Goal: Information Seeking & Learning: Learn about a topic

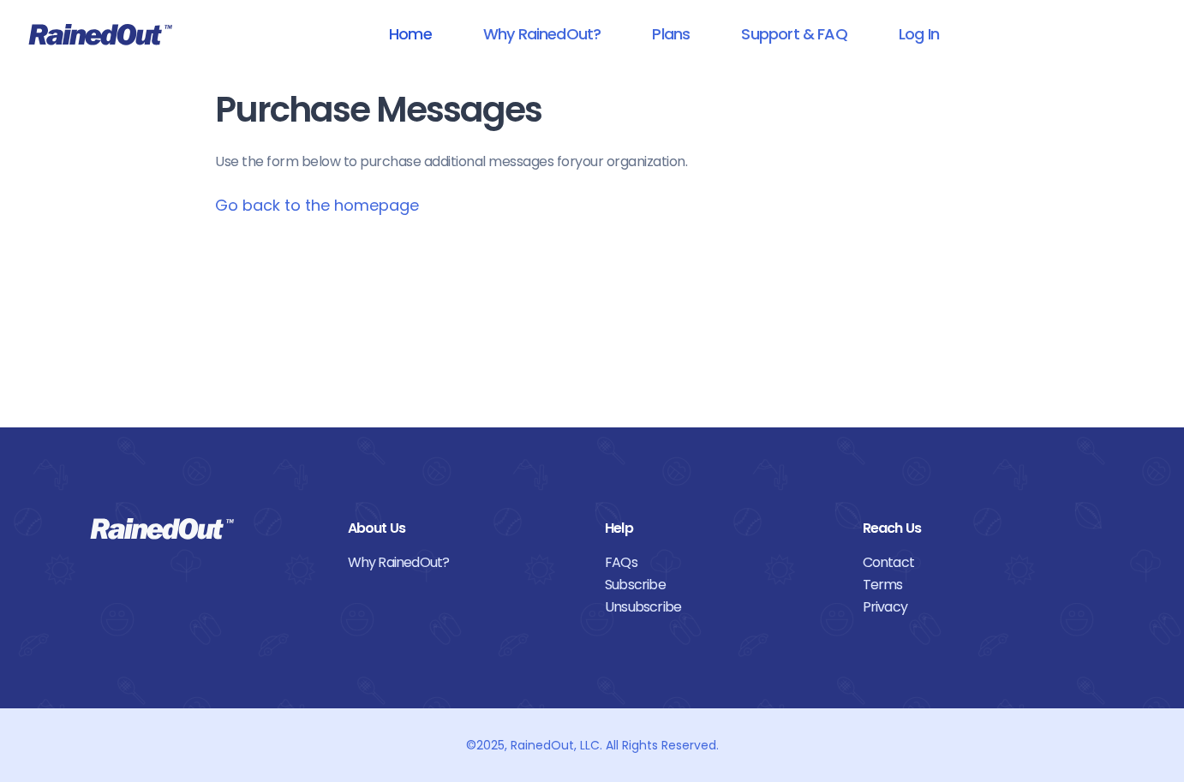
click at [426, 35] on link "Home" at bounding box center [410, 34] width 87 height 39
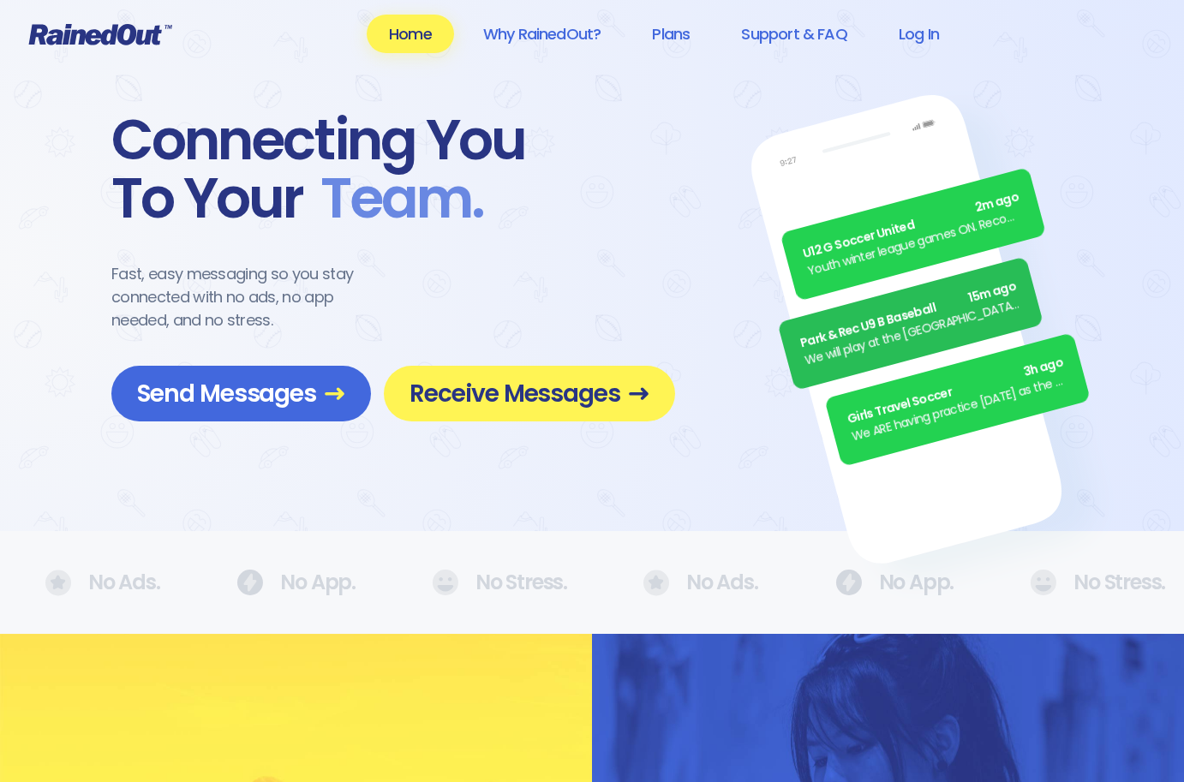
scroll to position [1, 0]
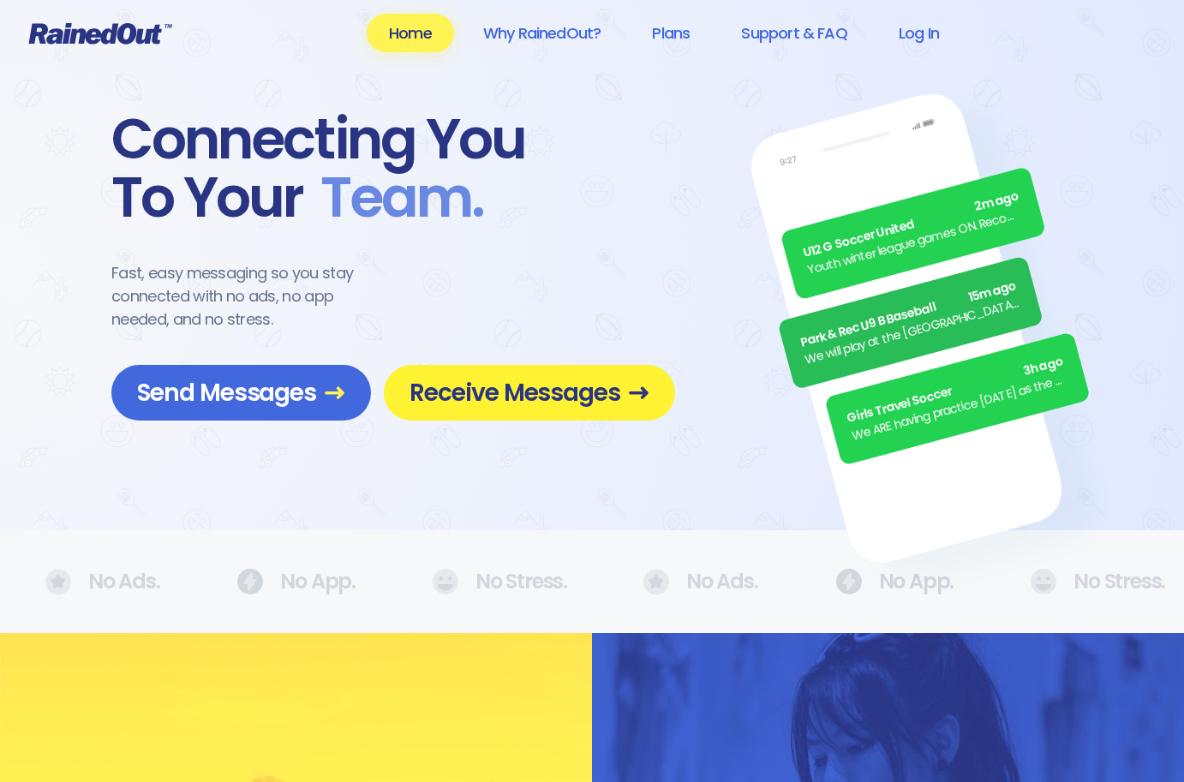
click at [486, 407] on span "Receive Messages" at bounding box center [530, 393] width 240 height 30
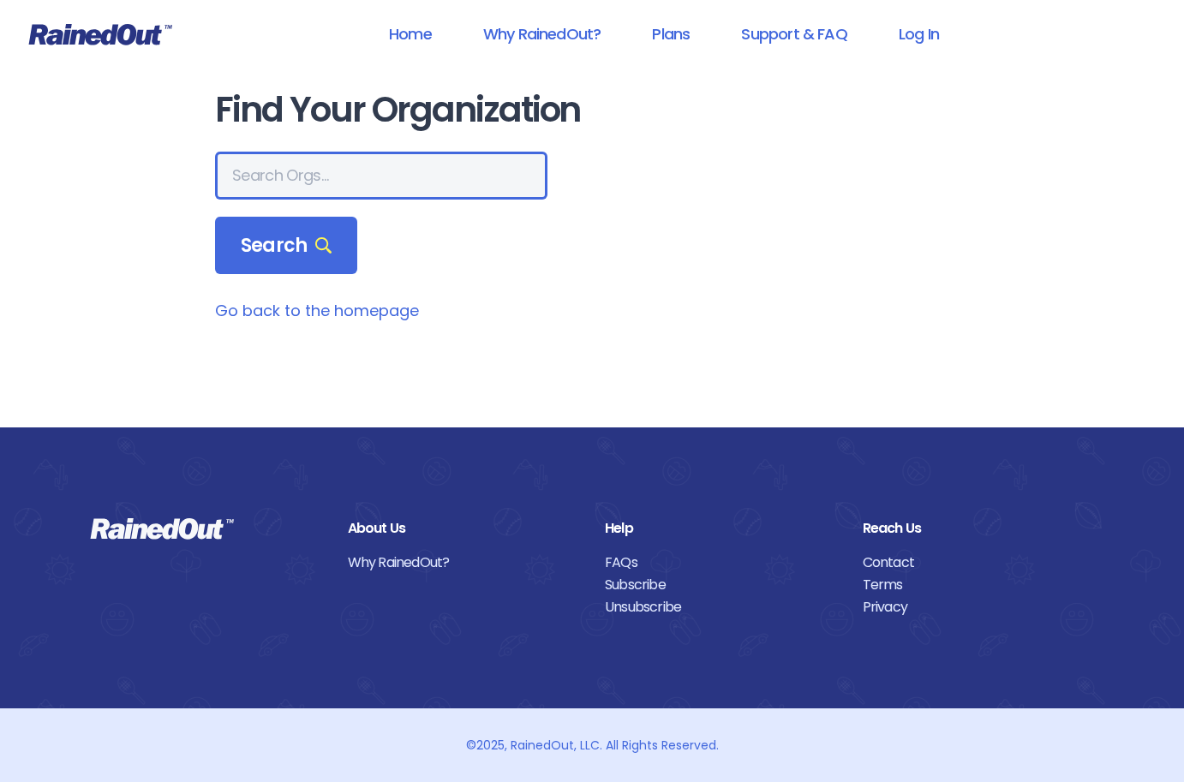
click at [324, 183] on input "text" at bounding box center [381, 176] width 332 height 48
type input "29464"
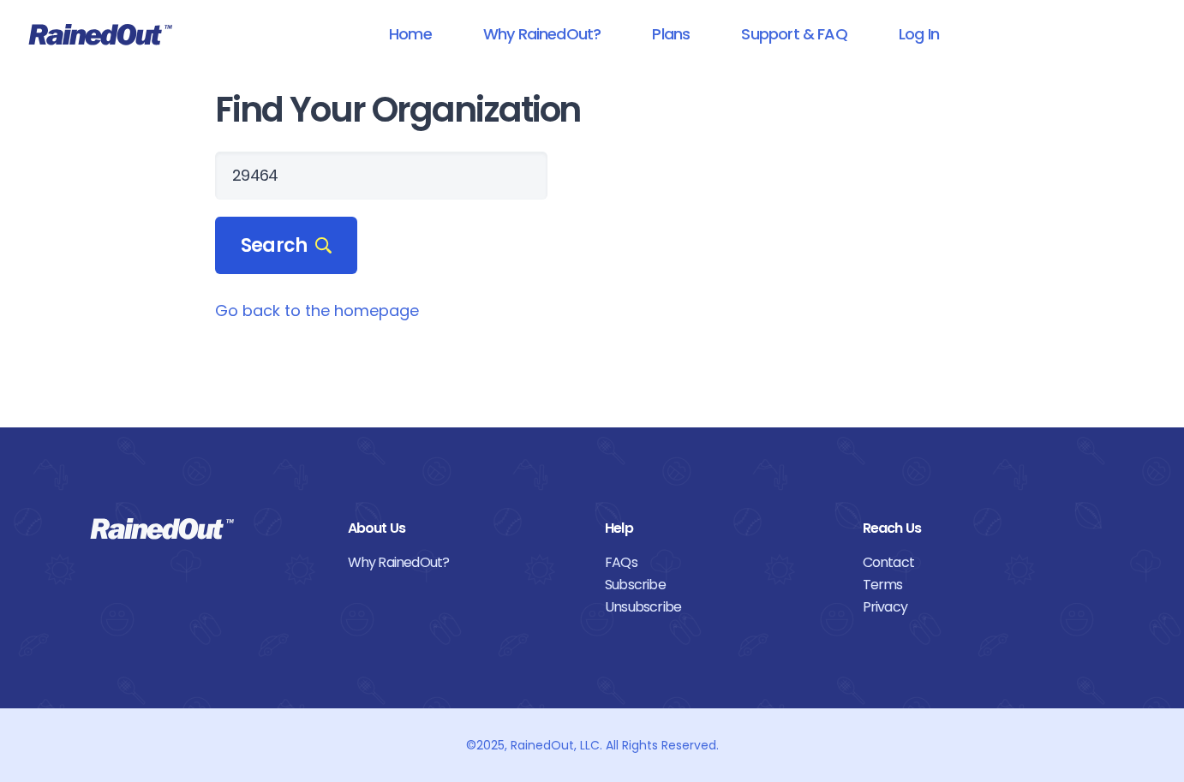
click at [277, 240] on span "Search" at bounding box center [286, 246] width 91 height 24
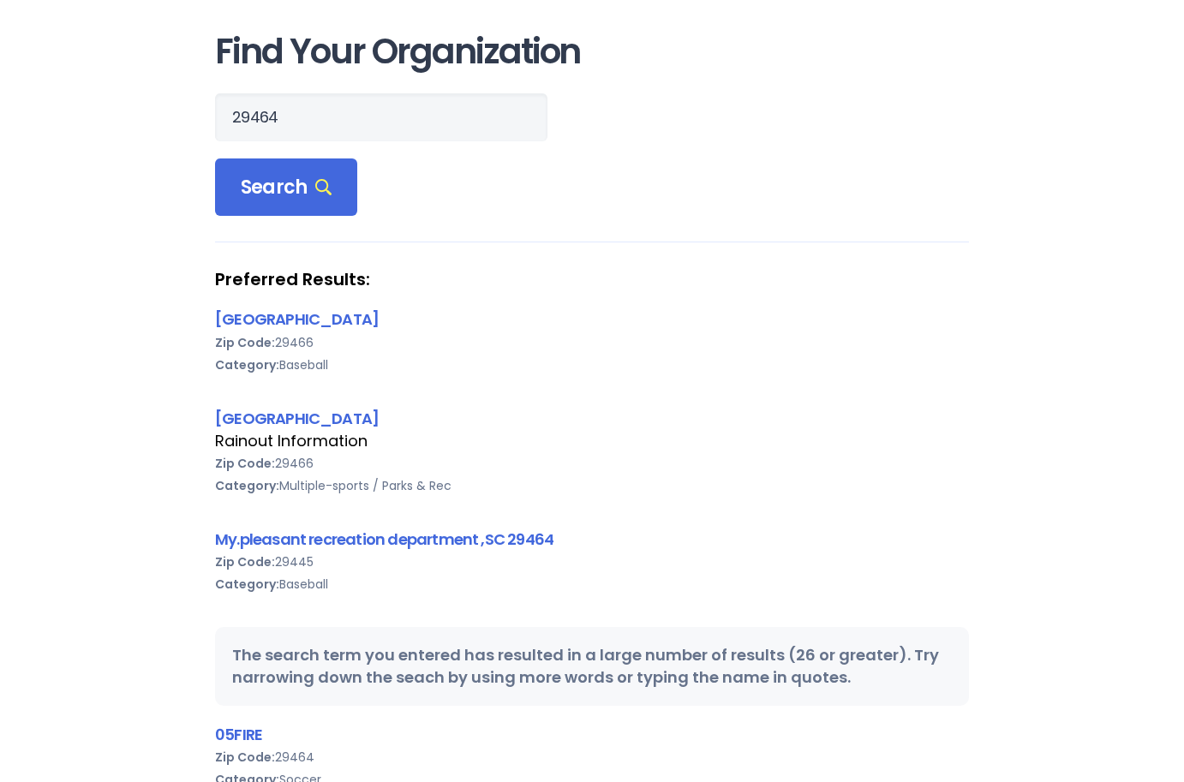
scroll to position [85, 0]
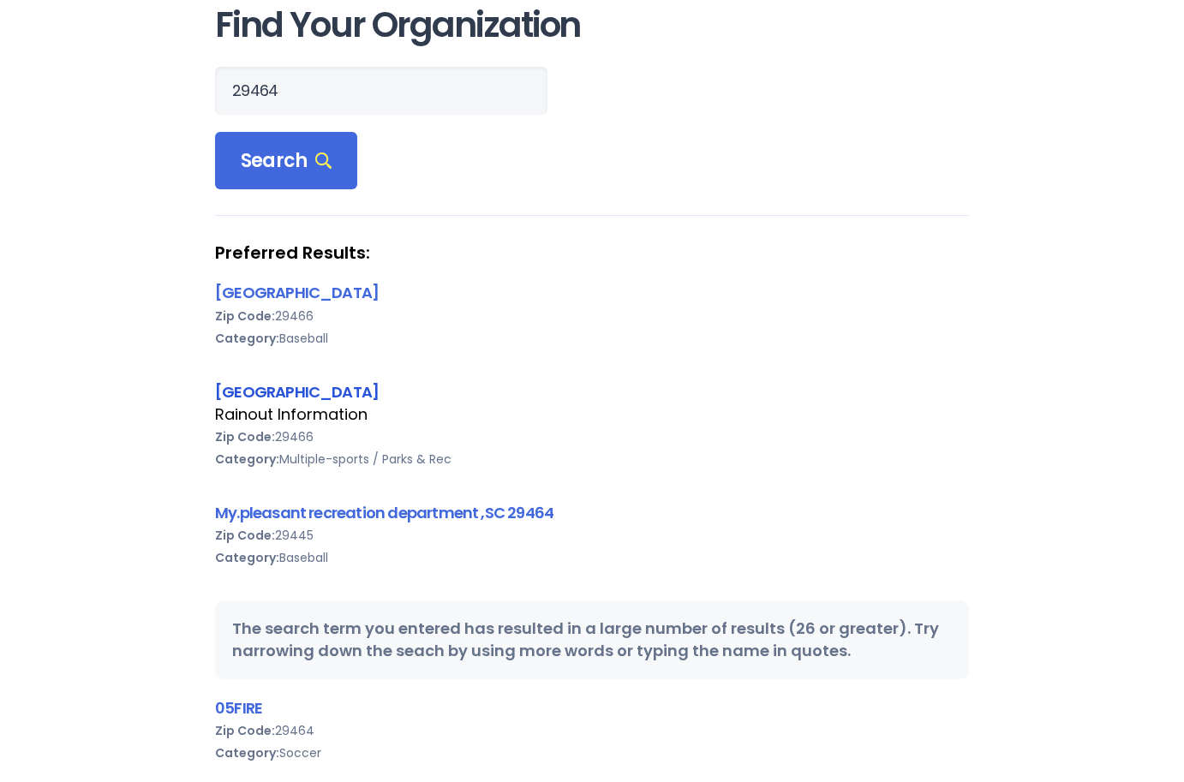
click at [379, 398] on link "Mount Pleasant Recreation Department, SC 29464" at bounding box center [297, 391] width 164 height 21
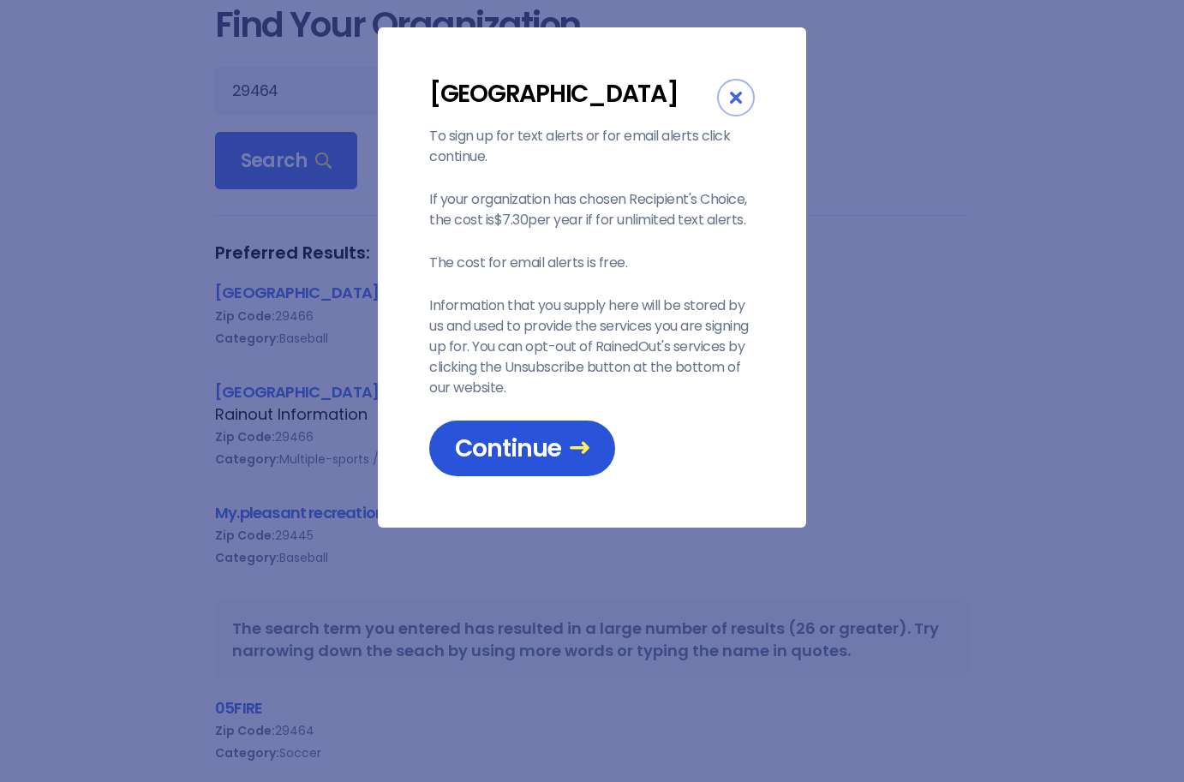
click at [537, 464] on span "Continue" at bounding box center [522, 449] width 135 height 30
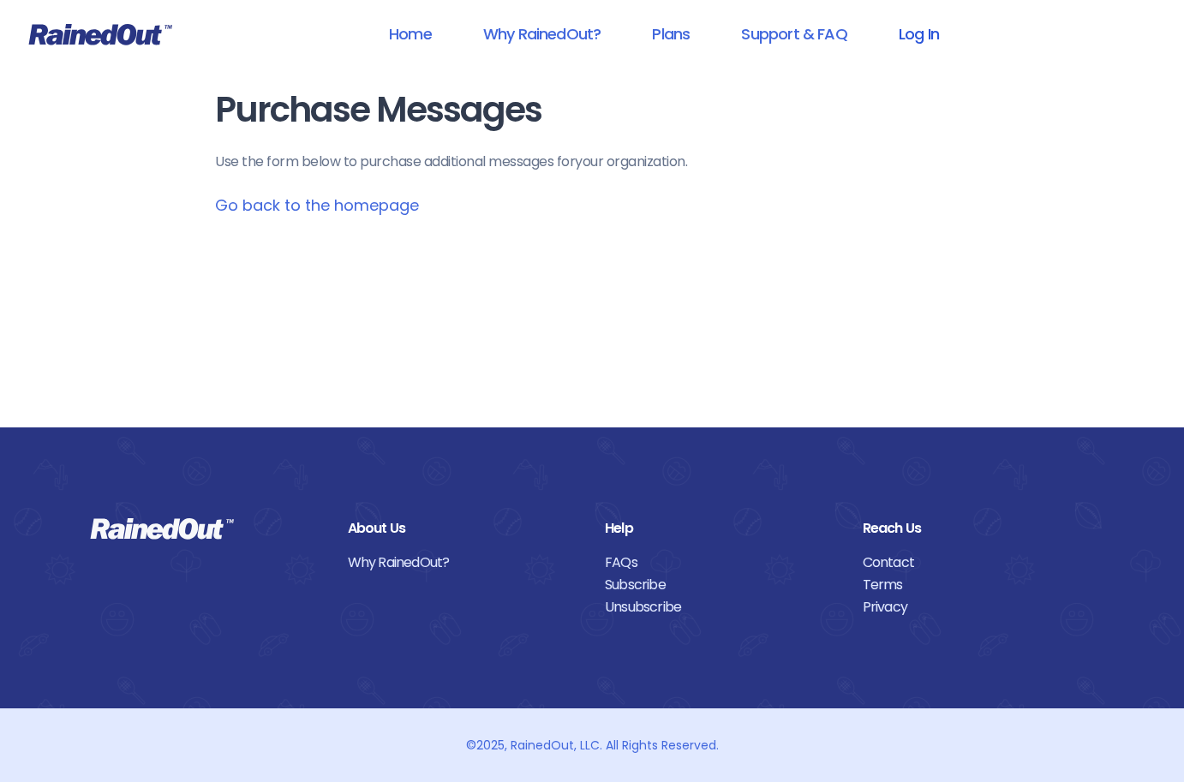
click at [930, 43] on link "Log In" at bounding box center [919, 34] width 85 height 39
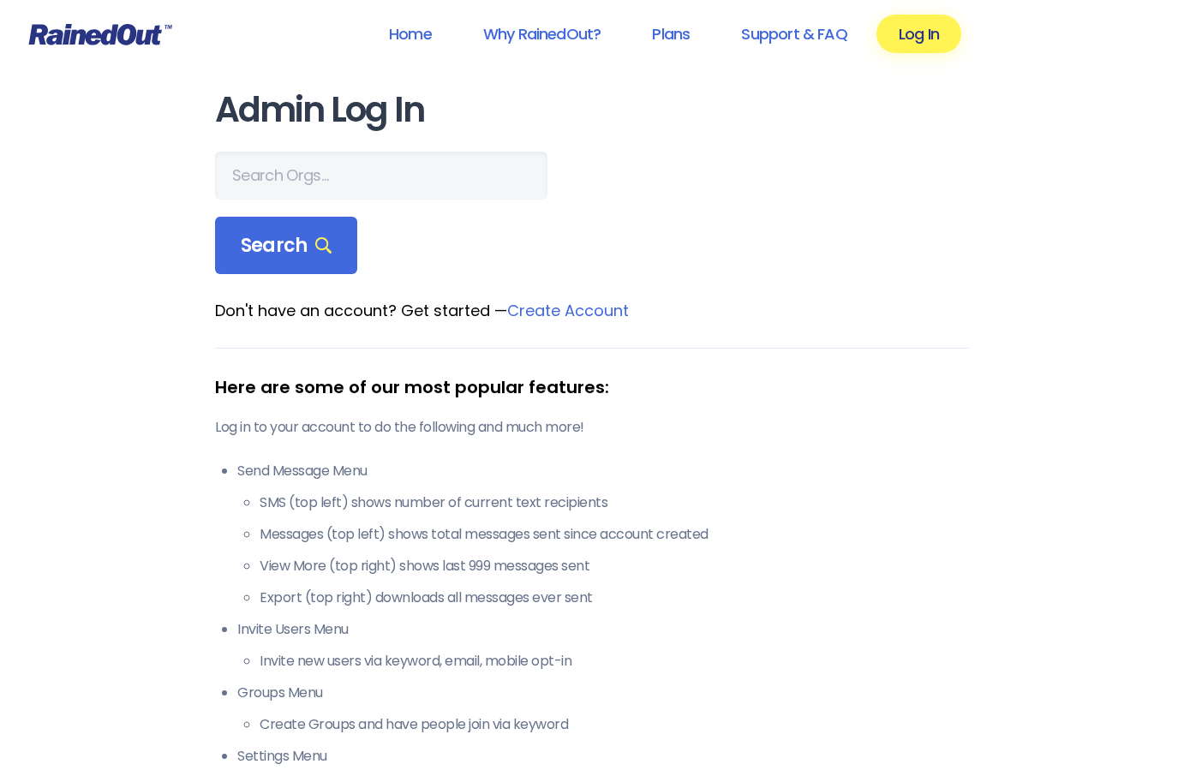
click at [549, 311] on link "Create Account" at bounding box center [568, 310] width 122 height 21
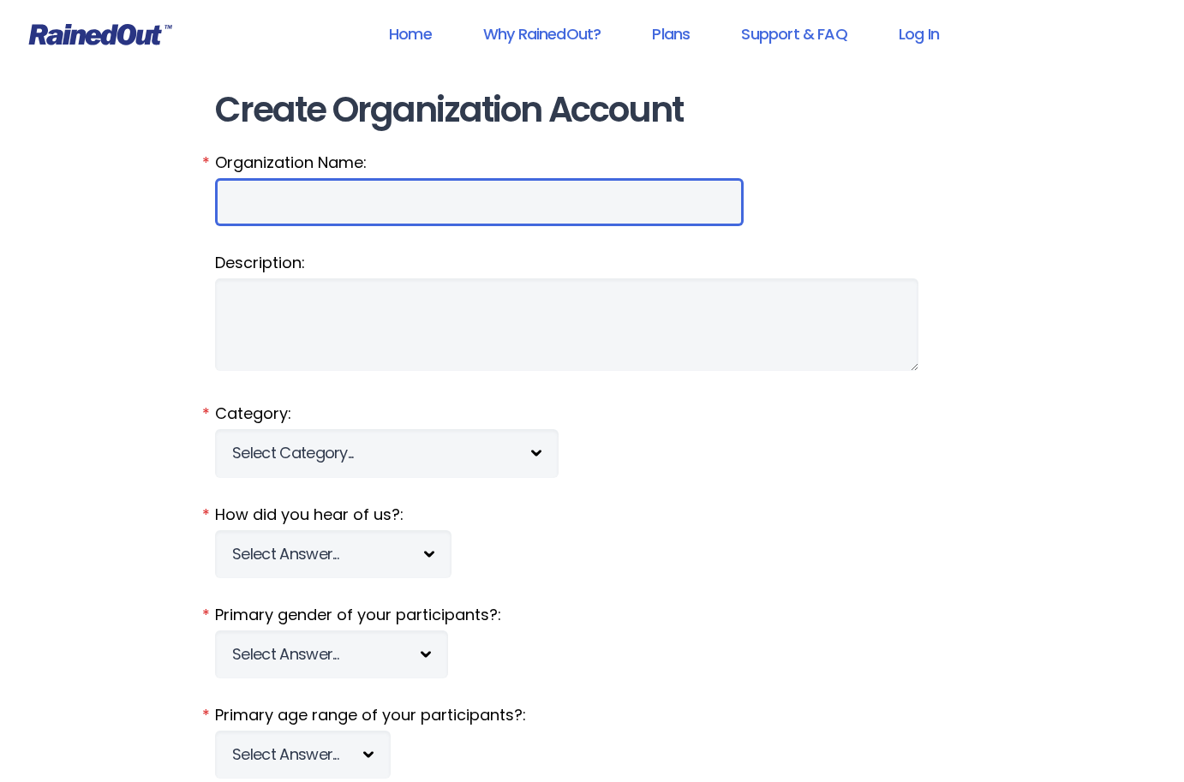
click at [259, 213] on input "Organization Name:" at bounding box center [479, 202] width 529 height 48
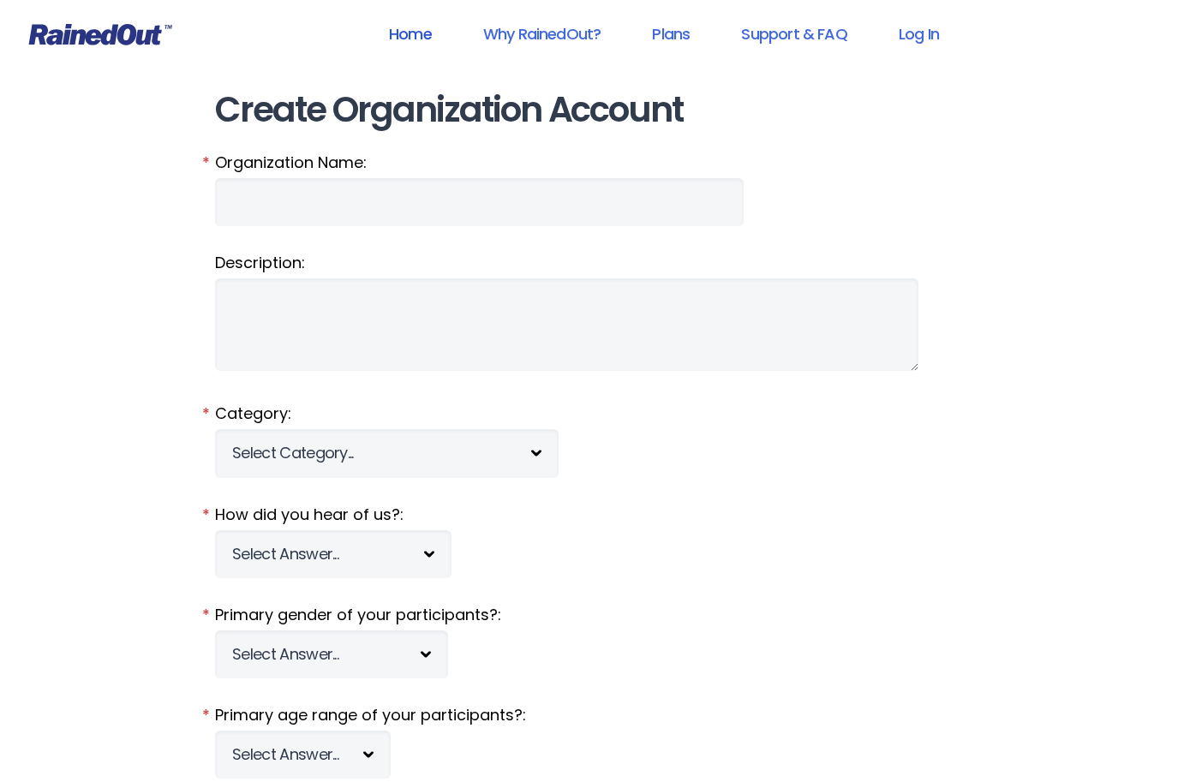
click at [411, 29] on link "Home" at bounding box center [410, 34] width 87 height 39
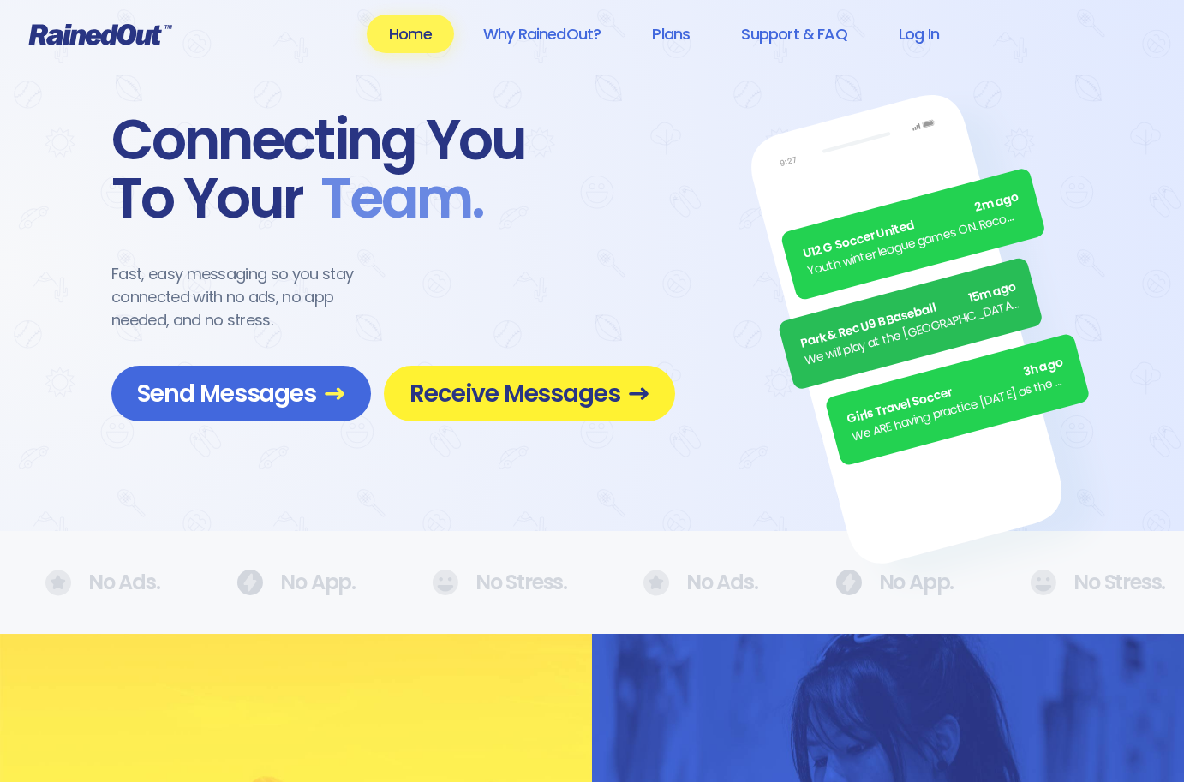
click at [511, 389] on span "Receive Messages" at bounding box center [530, 394] width 240 height 30
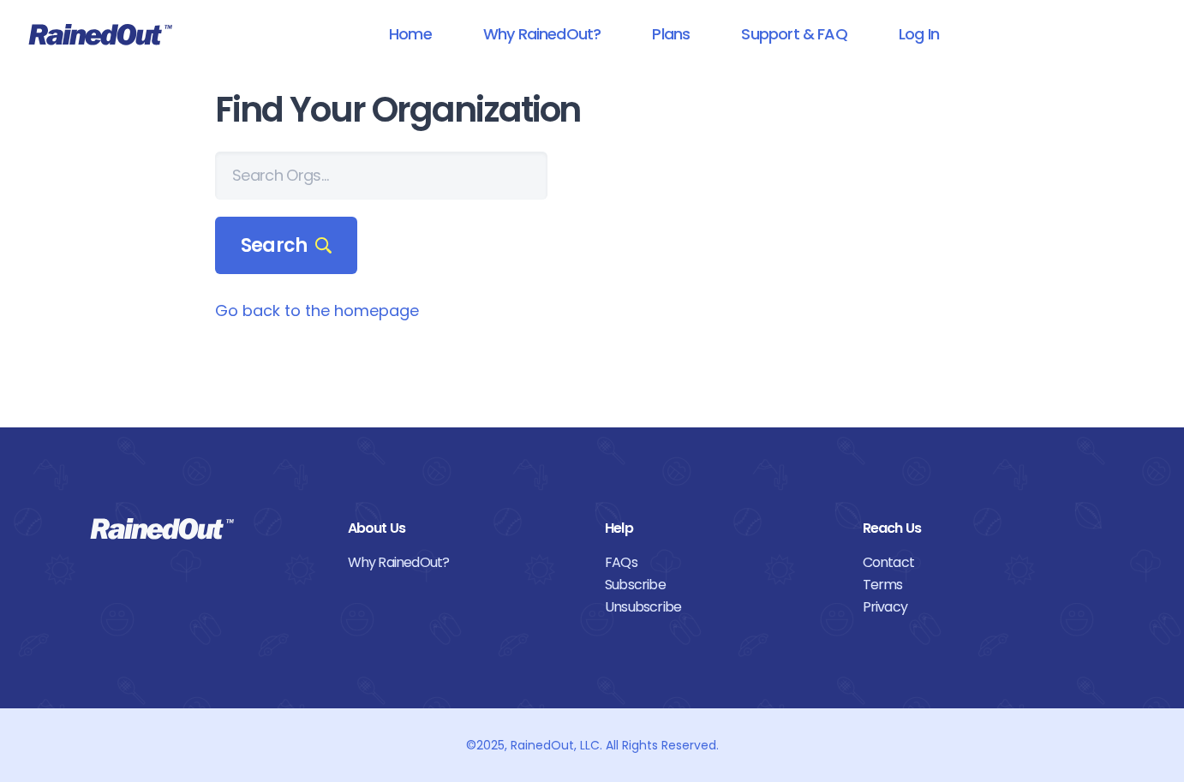
click at [256, 317] on link "Go back to the homepage" at bounding box center [317, 310] width 204 height 21
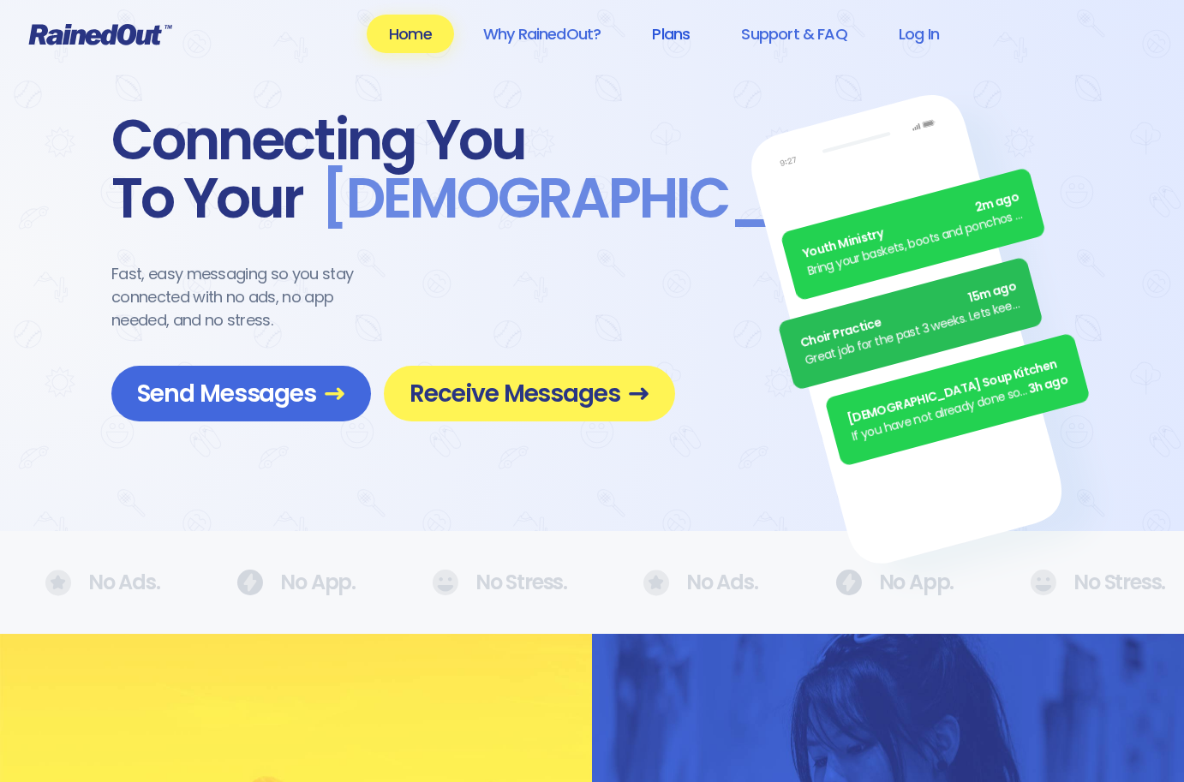
click at [661, 33] on link "Plans" at bounding box center [671, 34] width 82 height 39
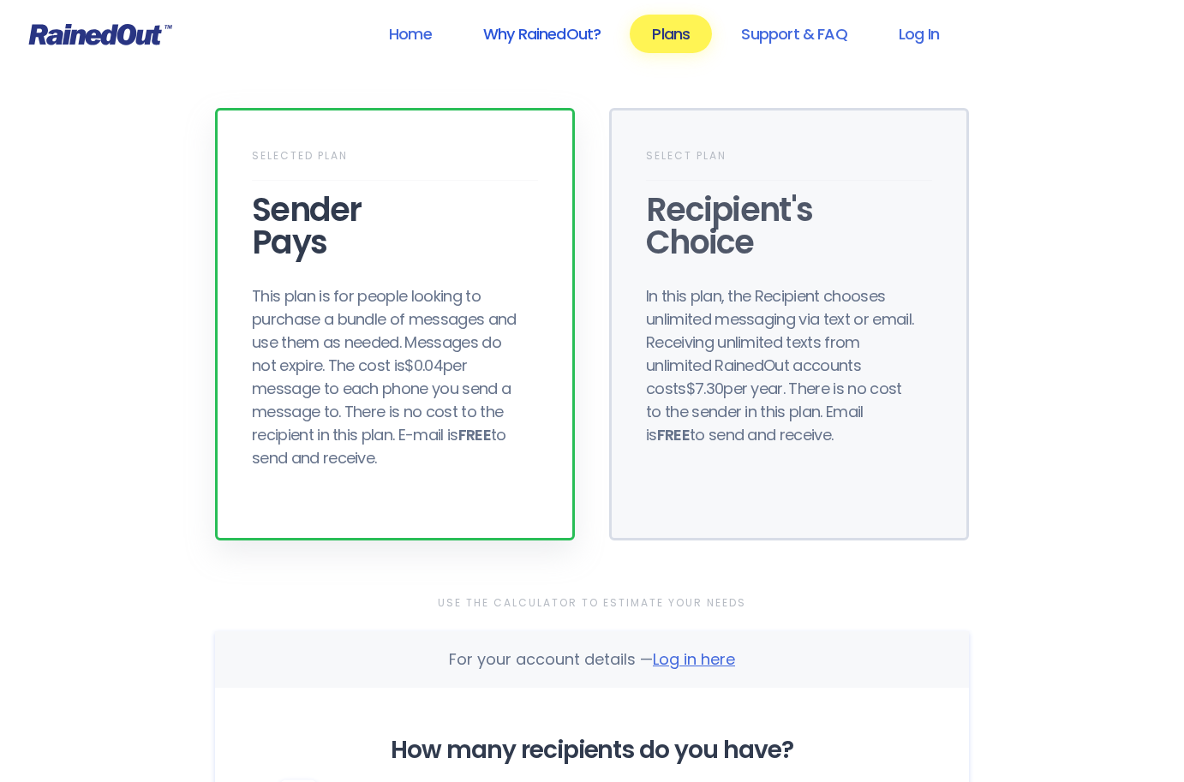
click at [559, 25] on link "Why RainedOut?" at bounding box center [542, 34] width 163 height 39
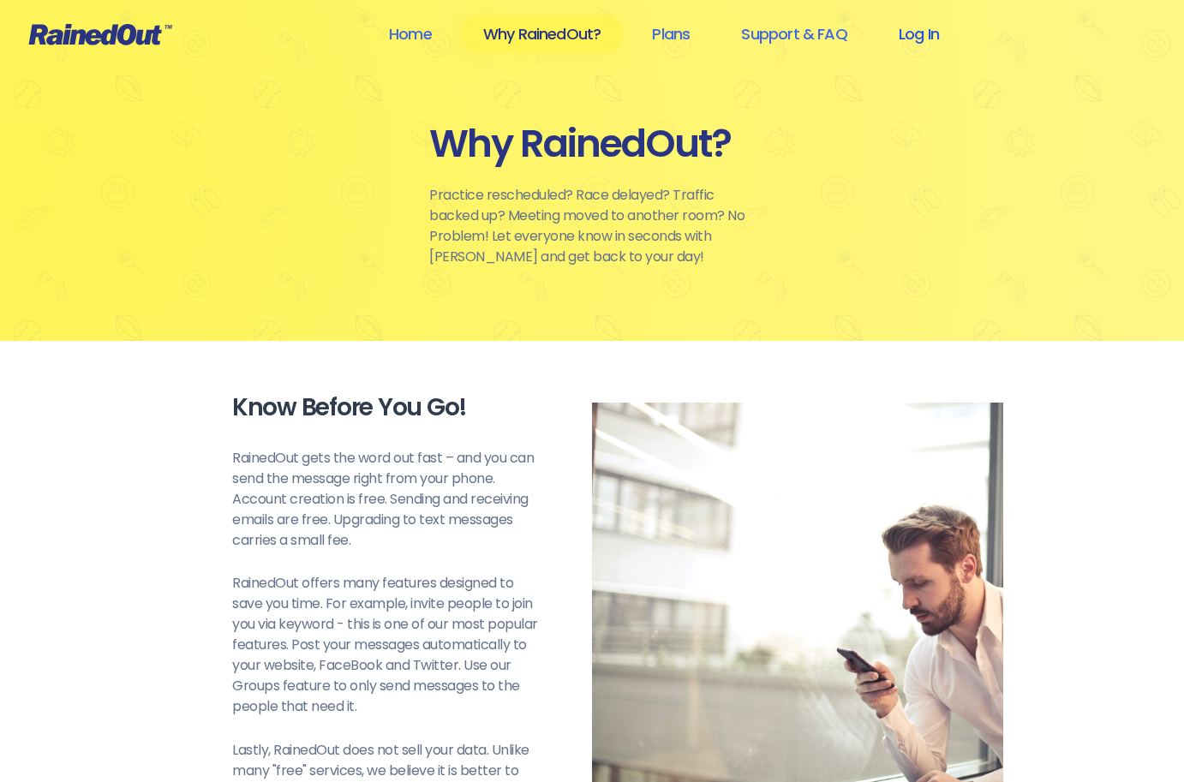
click at [927, 33] on link "Log In" at bounding box center [919, 34] width 85 height 39
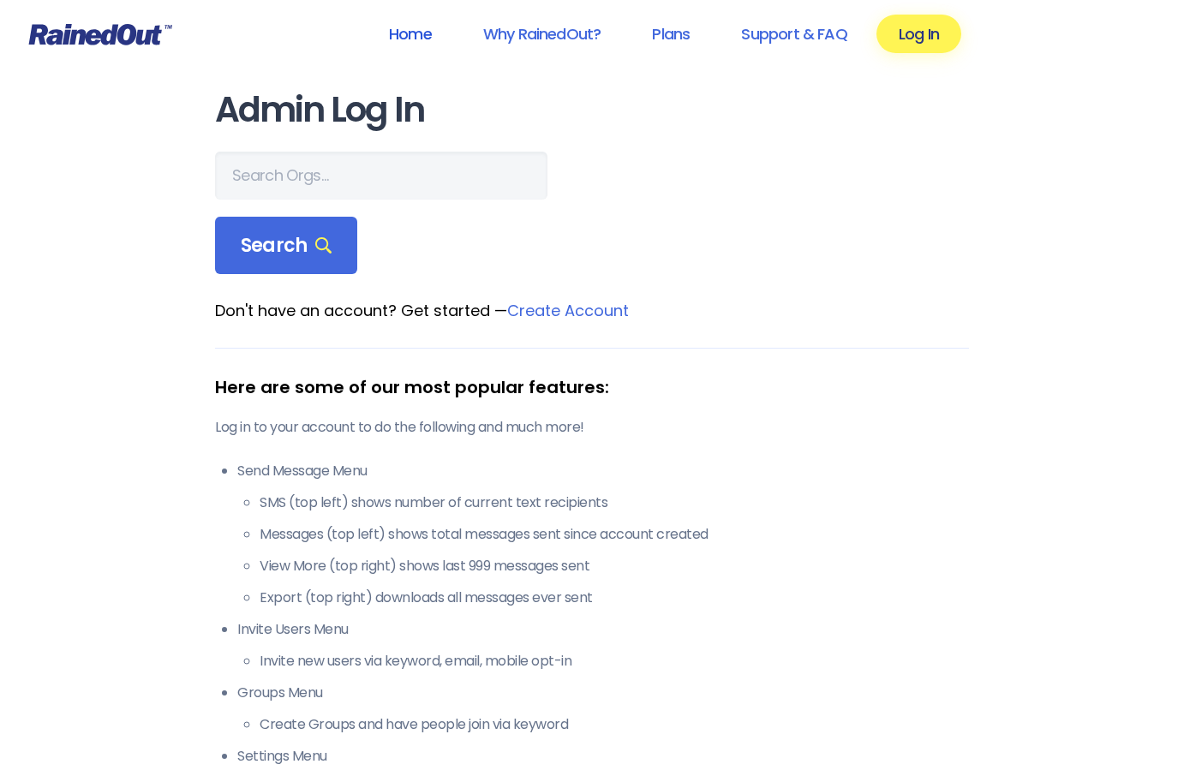
click at [422, 31] on link "Home" at bounding box center [410, 34] width 87 height 39
